Goal: Task Accomplishment & Management: Use online tool/utility

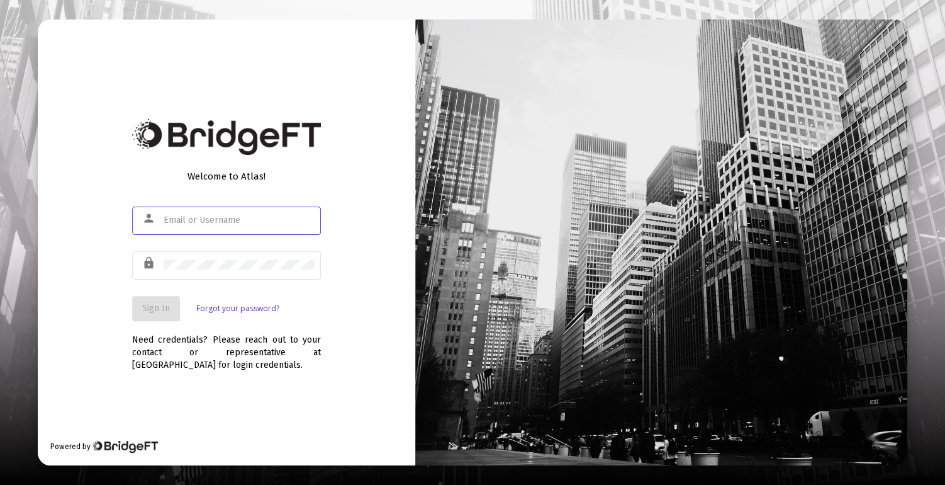
click at [259, 220] on input "text" at bounding box center [239, 220] width 151 height 10
type input "[PERSON_NAME][EMAIL_ADDRESS][DOMAIN_NAME]"
click at [232, 222] on input "text" at bounding box center [239, 220] width 151 height 10
click at [232, 219] on input "text" at bounding box center [239, 220] width 151 height 10
click at [245, 217] on input "text" at bounding box center [239, 220] width 151 height 10
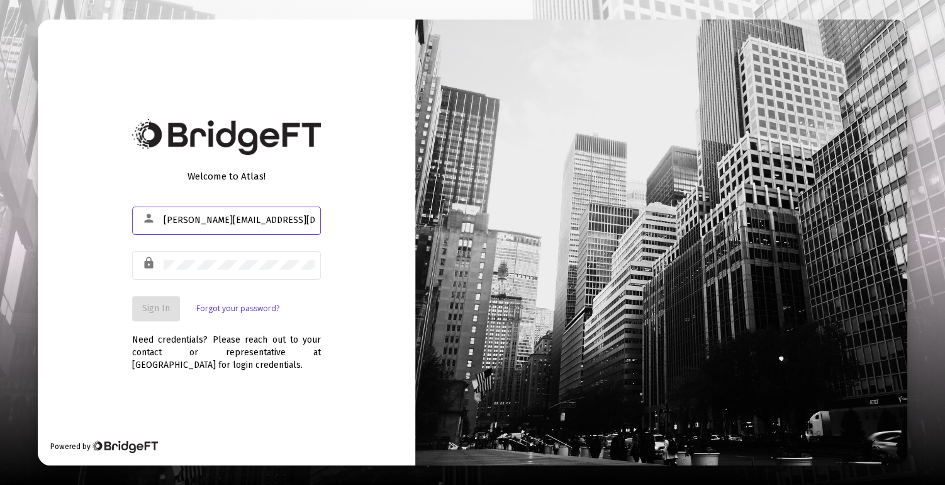
type input "[PERSON_NAME][EMAIL_ADDRESS][DOMAIN_NAME]"
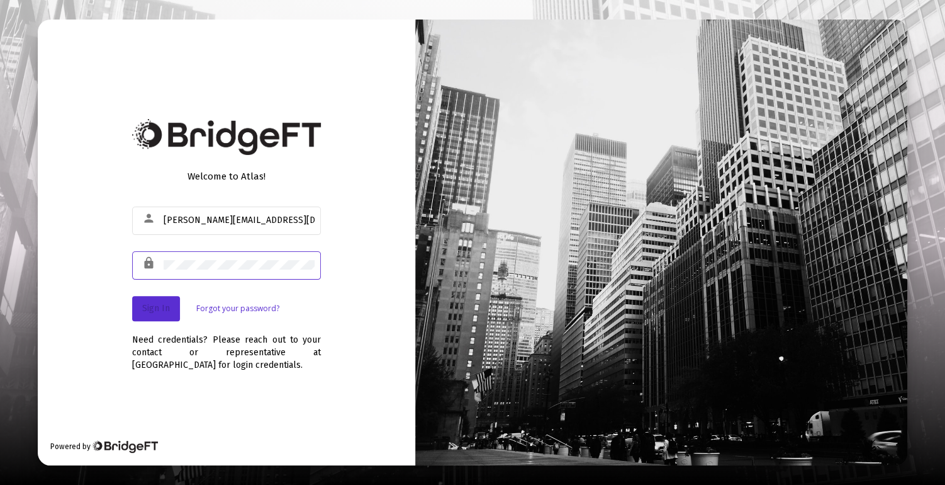
click at [167, 301] on button "Sign In" at bounding box center [156, 308] width 48 height 25
